Goal: Information Seeking & Learning: Check status

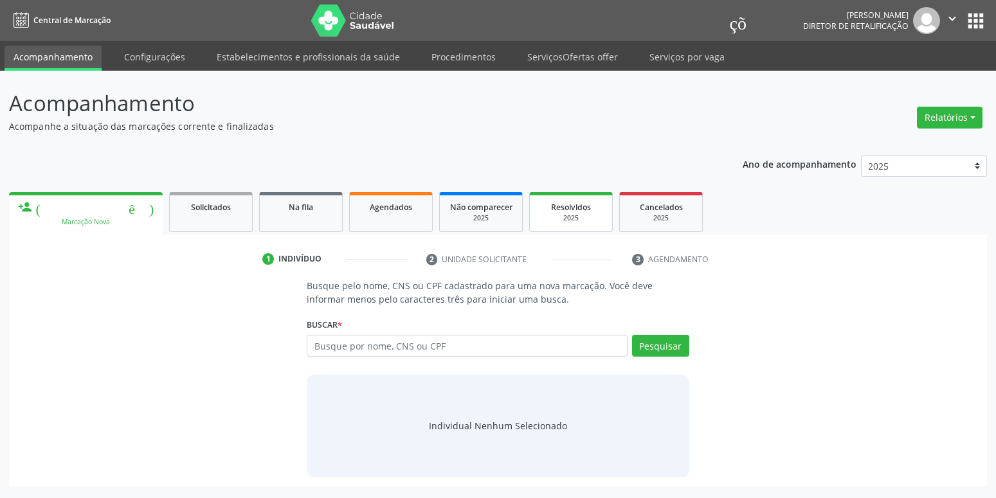
click at [579, 210] on span "Resolvidos" at bounding box center [571, 207] width 40 height 11
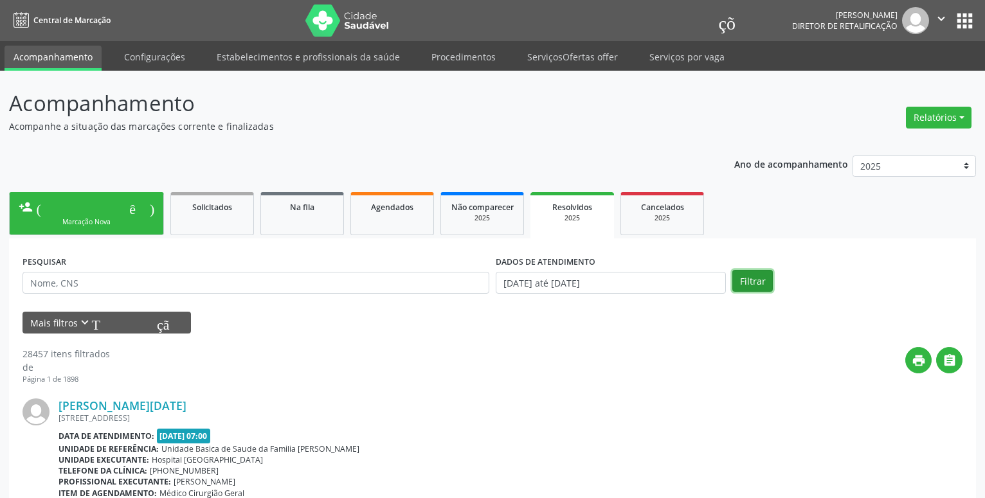
click at [755, 282] on button "Filtrar" at bounding box center [753, 281] width 41 height 22
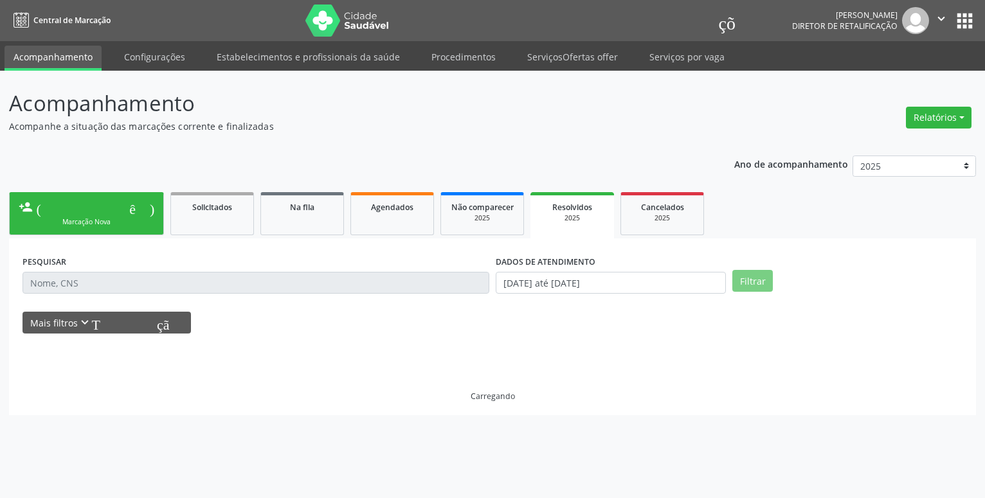
click at [628, 214] on link "Cancelados 2025" at bounding box center [663, 213] width 84 height 43
click at [519, 221] on link "Não comparecer 2025" at bounding box center [483, 213] width 84 height 43
click at [99, 219] on div "Marcação Nova" at bounding box center [87, 222] width 136 height 10
click at [69, 219] on div "Marcação Nova" at bounding box center [87, 222] width 136 height 10
click at [576, 141] on div "Acompanhamento Acompanhe a situação das marcações corrente e finalizadas Relató…" at bounding box center [492, 251] width 967 height 328
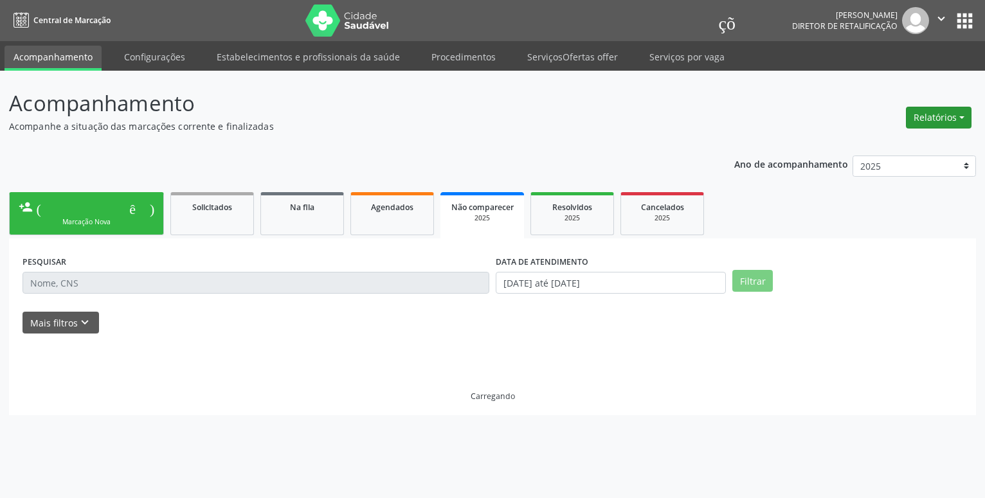
click at [954, 50] on ul "Acompanhamento Configurações Estabelecimentos e profissionais da saúde Procedim…" at bounding box center [492, 56] width 985 height 30
click at [949, 119] on button "Relatórios" at bounding box center [939, 118] width 66 height 22
click at [954, 114] on button "Relatórios" at bounding box center [939, 118] width 66 height 22
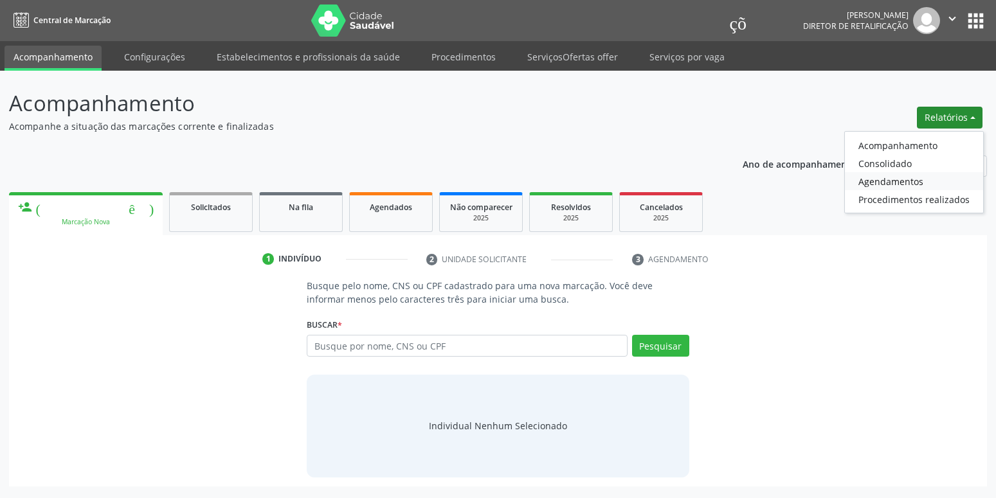
click at [906, 183] on link "Agendamentos" at bounding box center [914, 181] width 138 height 18
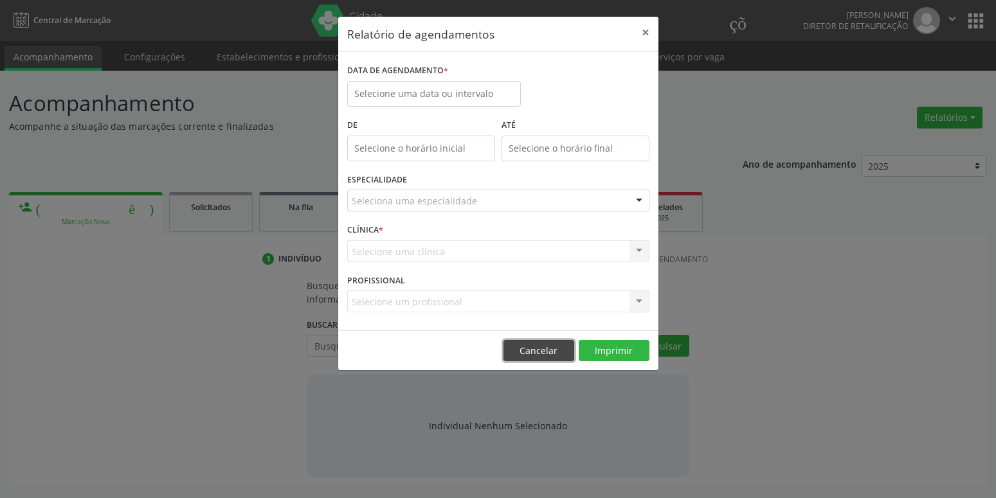
click at [538, 355] on button "Cancelar" at bounding box center [539, 351] width 71 height 22
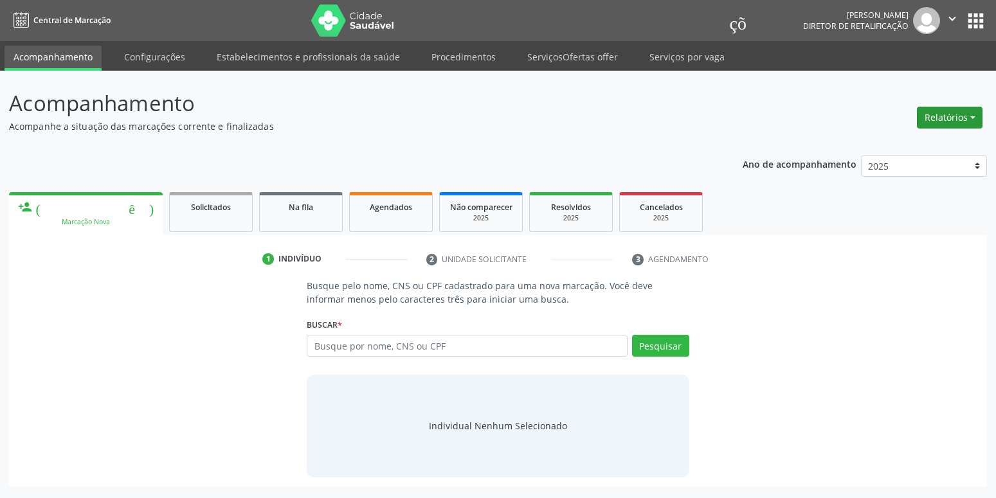
click at [943, 114] on button "Relatórios" at bounding box center [950, 118] width 66 height 22
click at [897, 198] on link "Procedimentos realizados" at bounding box center [914, 199] width 138 height 18
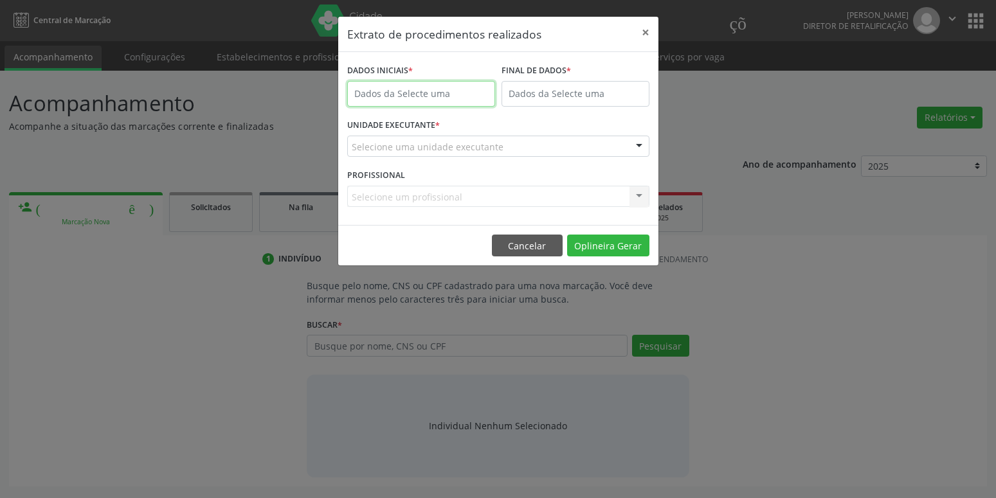
click at [431, 98] on input "text" at bounding box center [421, 94] width 148 height 26
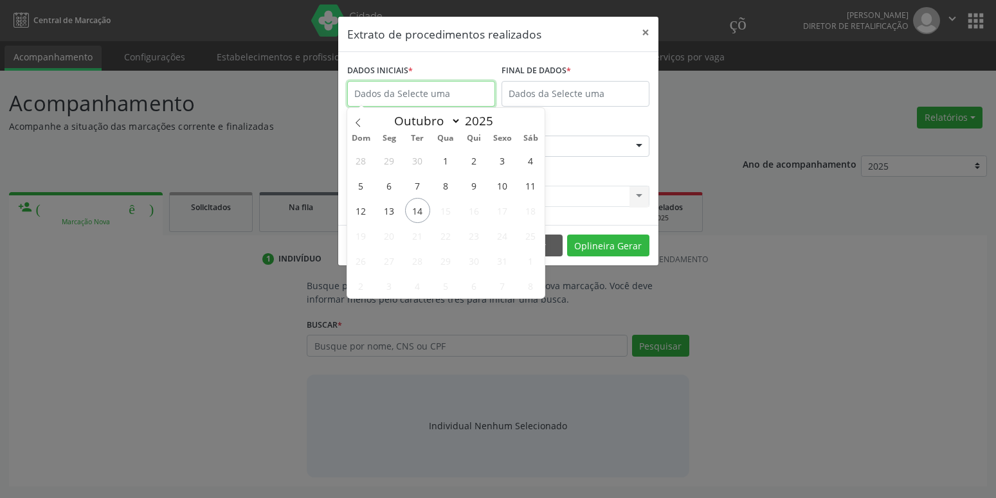
click at [431, 98] on input "text" at bounding box center [421, 94] width 148 height 26
click at [356, 119] on icon at bounding box center [358, 122] width 9 height 9
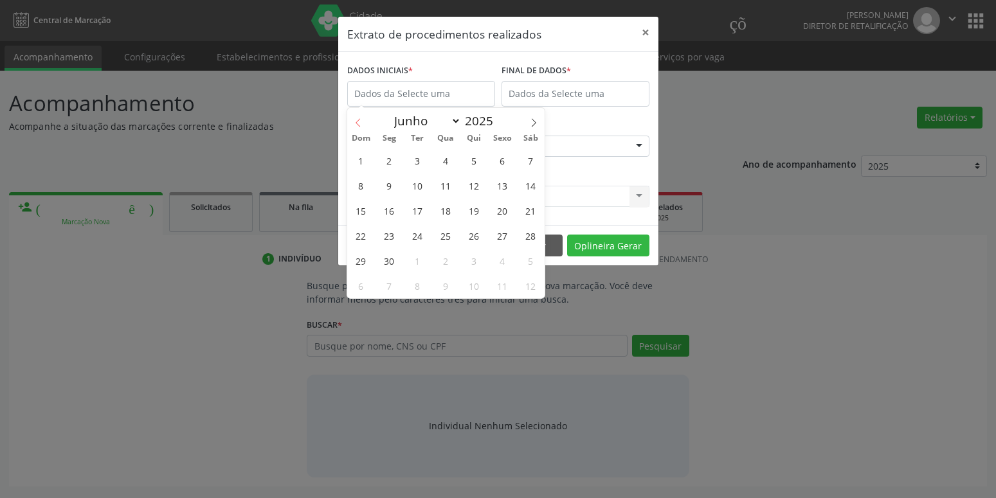
click at [356, 119] on icon at bounding box center [358, 122] width 9 height 9
select select "3"
click at [417, 163] on span "1" at bounding box center [417, 160] width 25 height 25
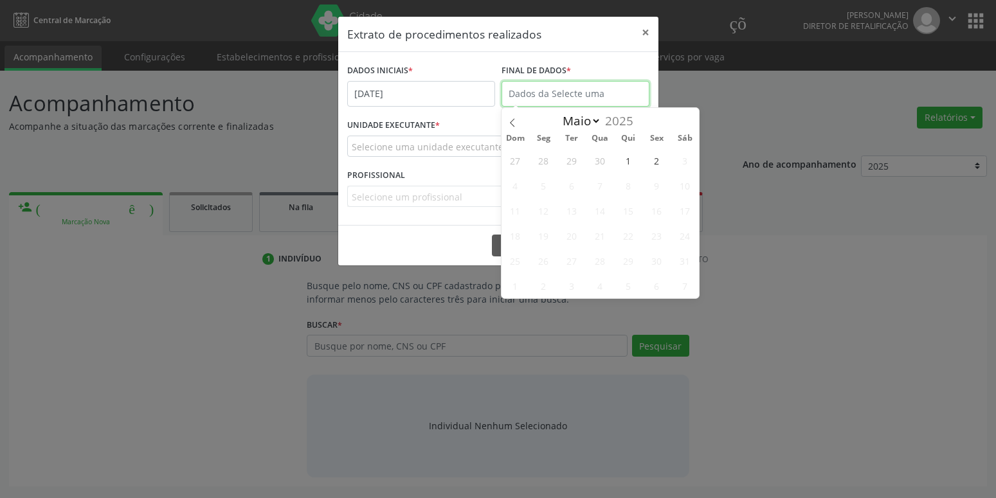
click at [588, 95] on input "text" at bounding box center [576, 94] width 148 height 26
click at [512, 120] on icon at bounding box center [512, 122] width 9 height 9
select select "3"
click at [601, 257] on span "30" at bounding box center [600, 260] width 25 height 25
